Goal: Task Accomplishment & Management: Manage account settings

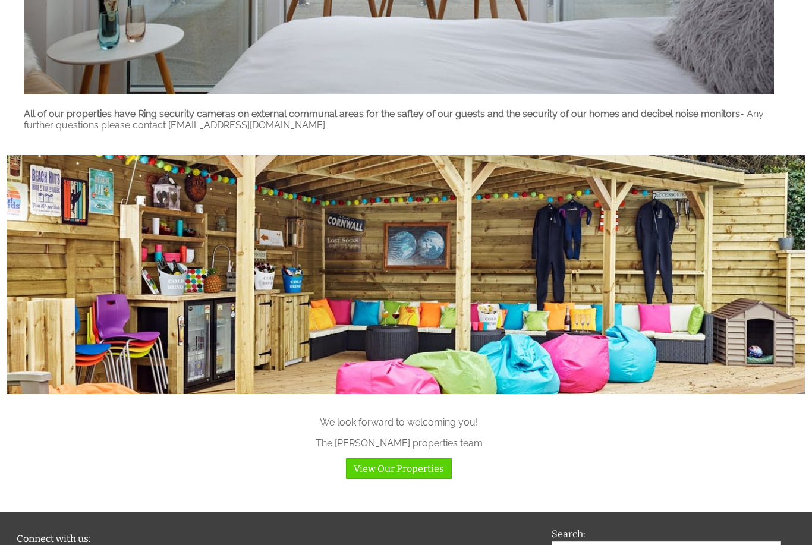
scroll to position [1033, 0]
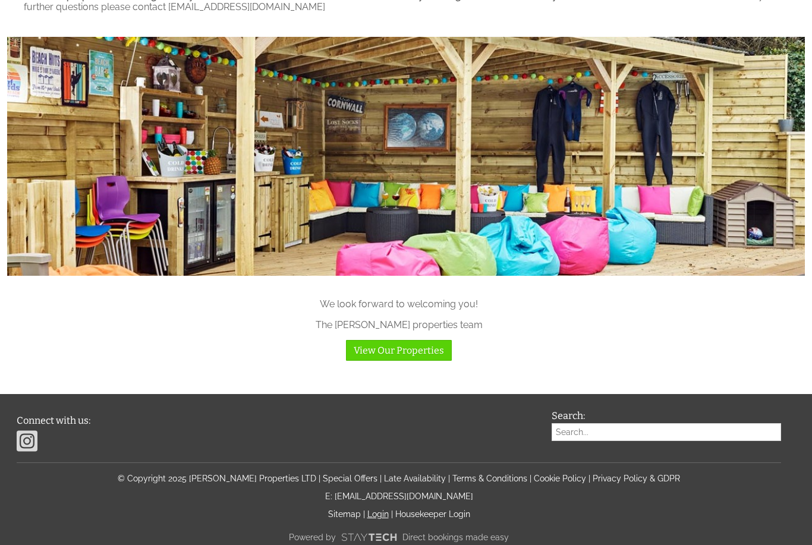
click at [378, 519] on link "Login" at bounding box center [377, 514] width 21 height 10
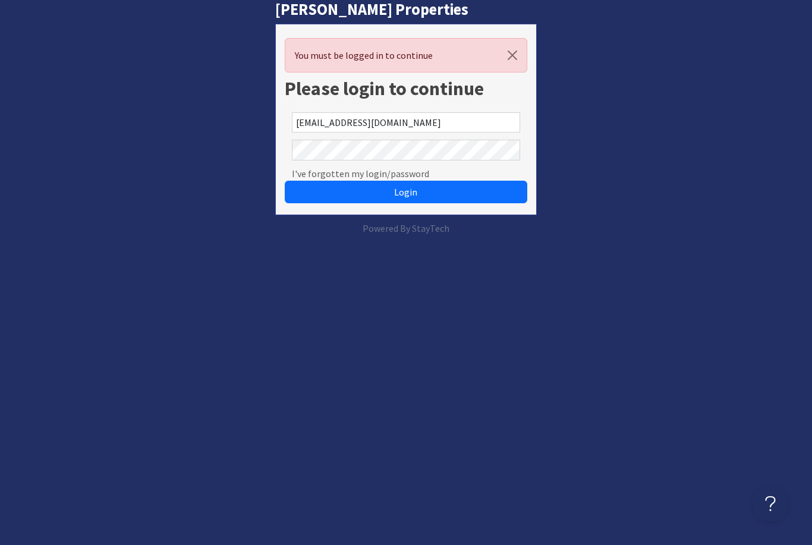
click at [405, 192] on button "Login" at bounding box center [406, 192] width 242 height 23
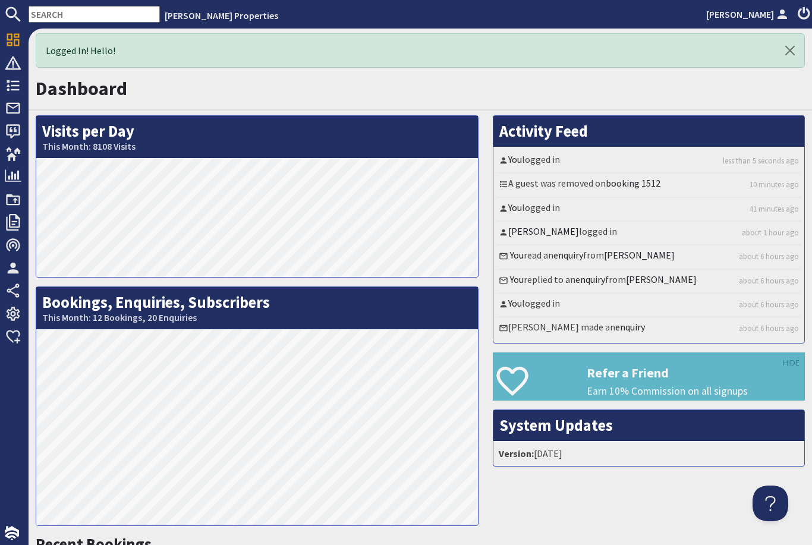
click at [519, 4] on nav "Halula Properties Lauren Keates" at bounding box center [406, 14] width 812 height 29
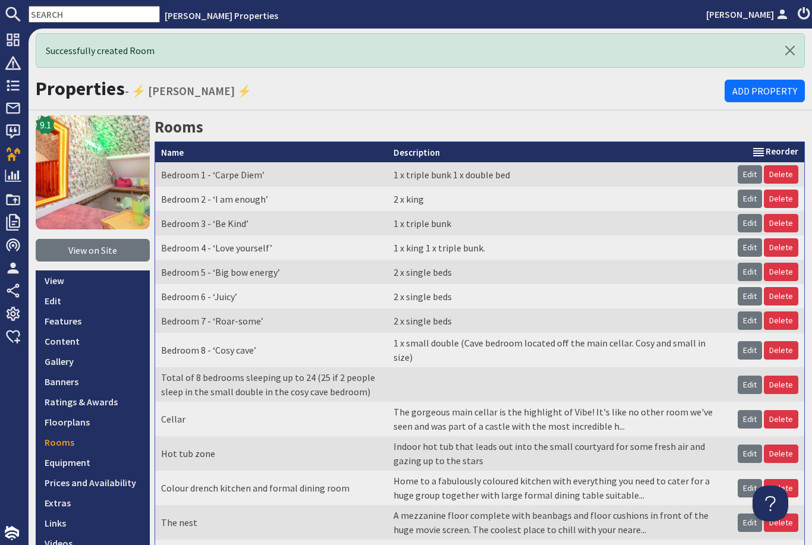
scroll to position [262, 0]
